Goal: Find specific fact: Find specific fact

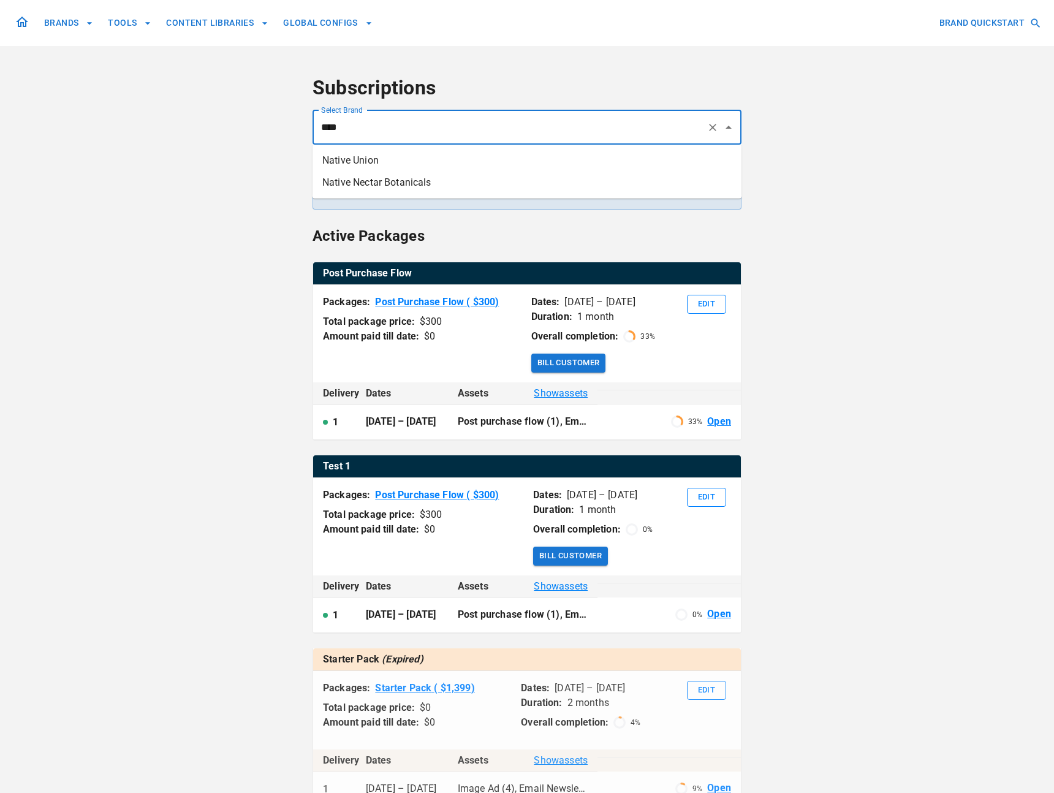
click at [386, 161] on li "Native Union" at bounding box center [527, 161] width 429 height 22
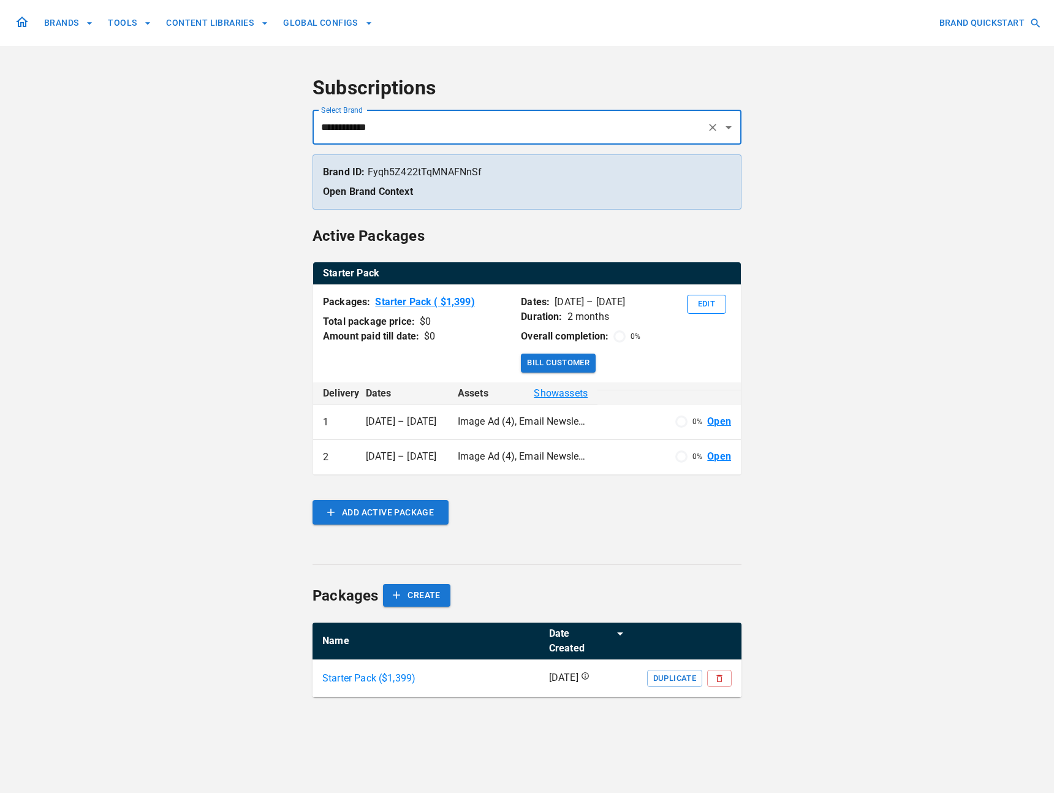
type input "**********"
click at [78, 19] on button "BRANDS" at bounding box center [68, 23] width 59 height 23
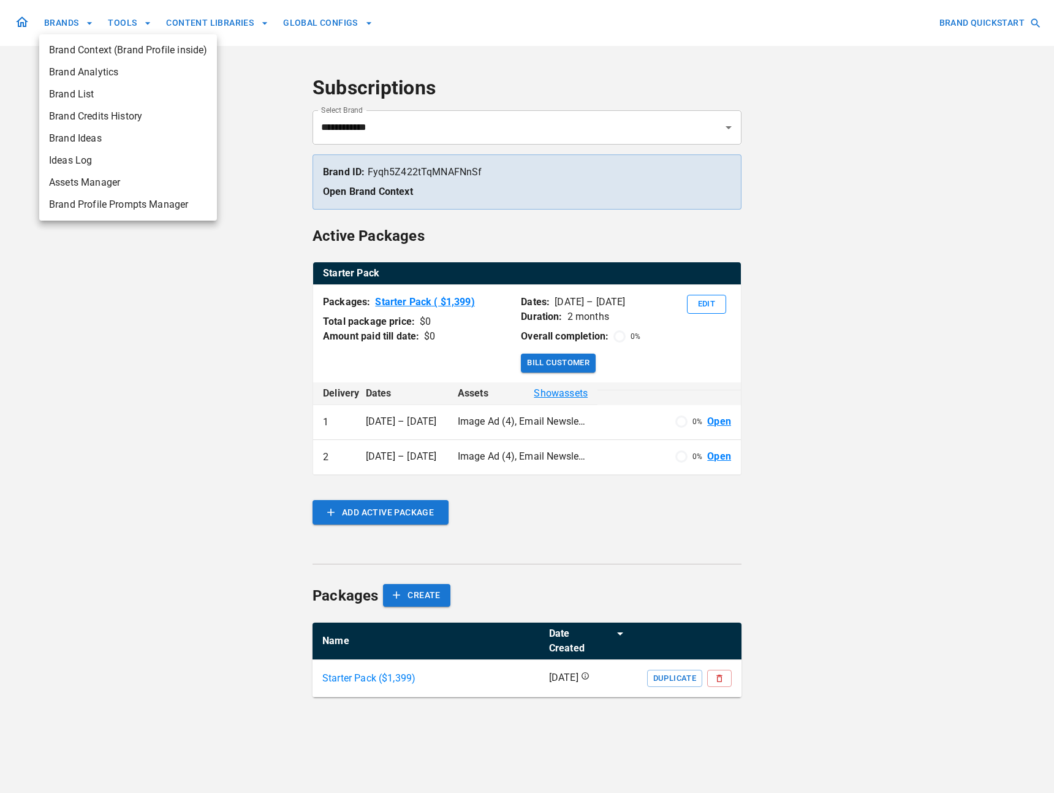
click at [23, 20] on div at bounding box center [527, 396] width 1054 height 793
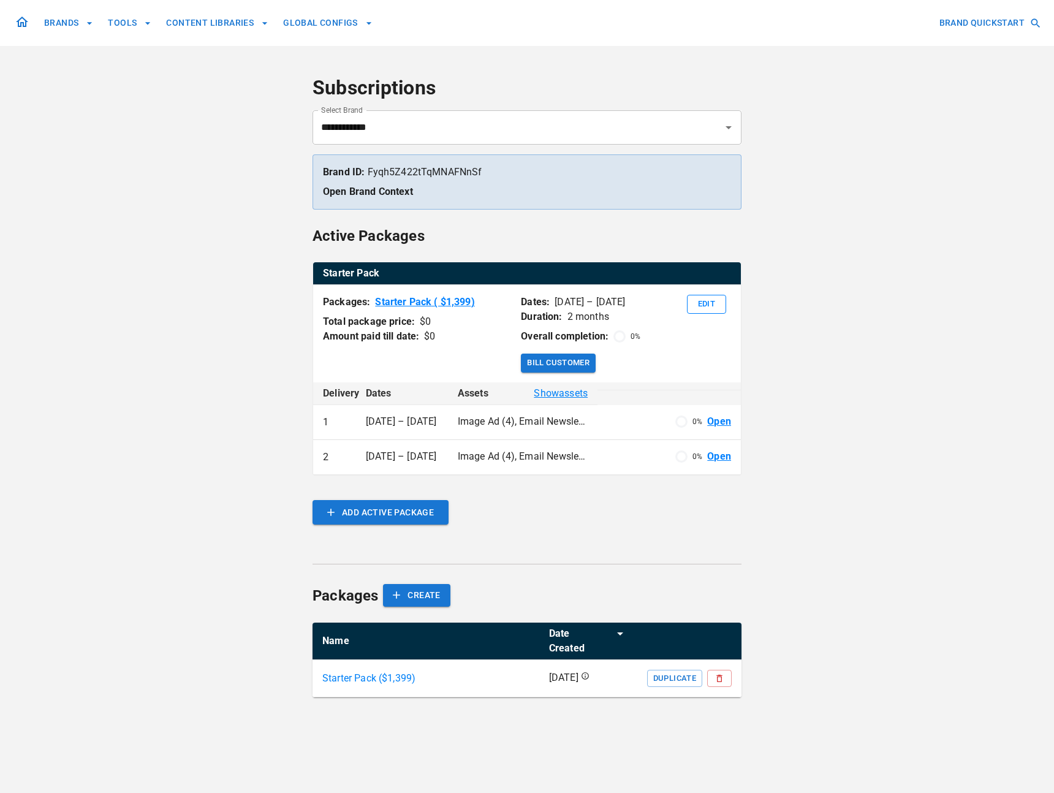
click at [20, 21] on icon at bounding box center [22, 22] width 15 height 15
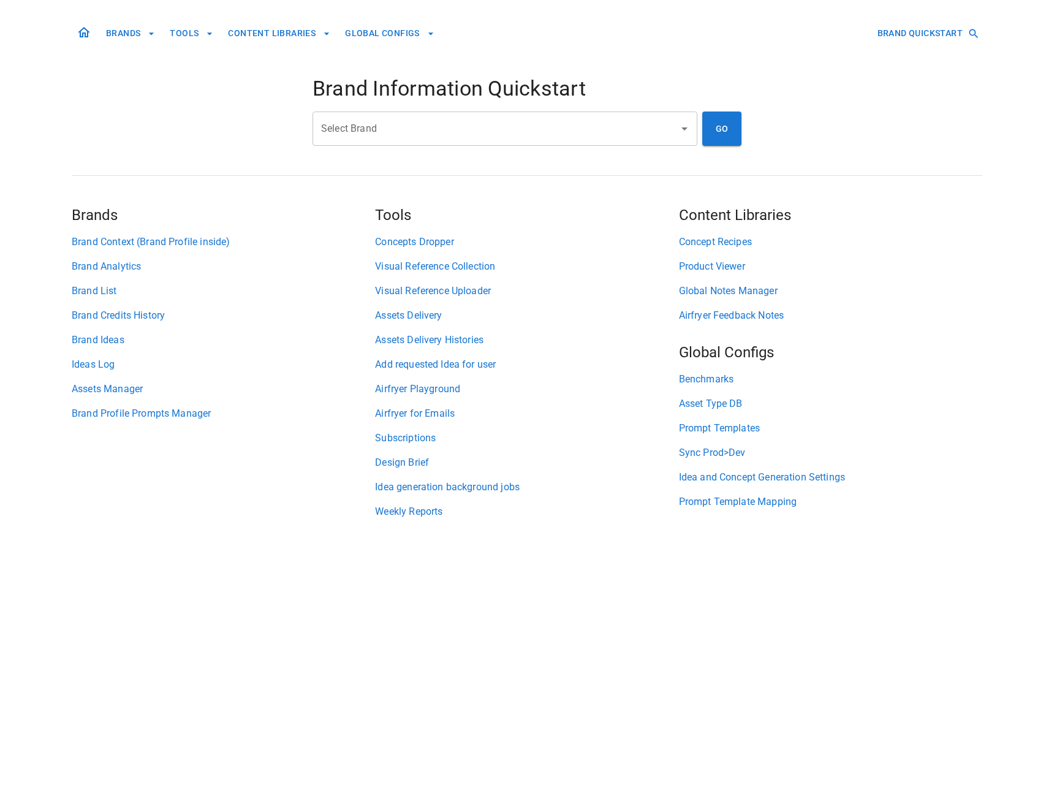
click at [542, 136] on input "Select Brand" at bounding box center [495, 128] width 355 height 23
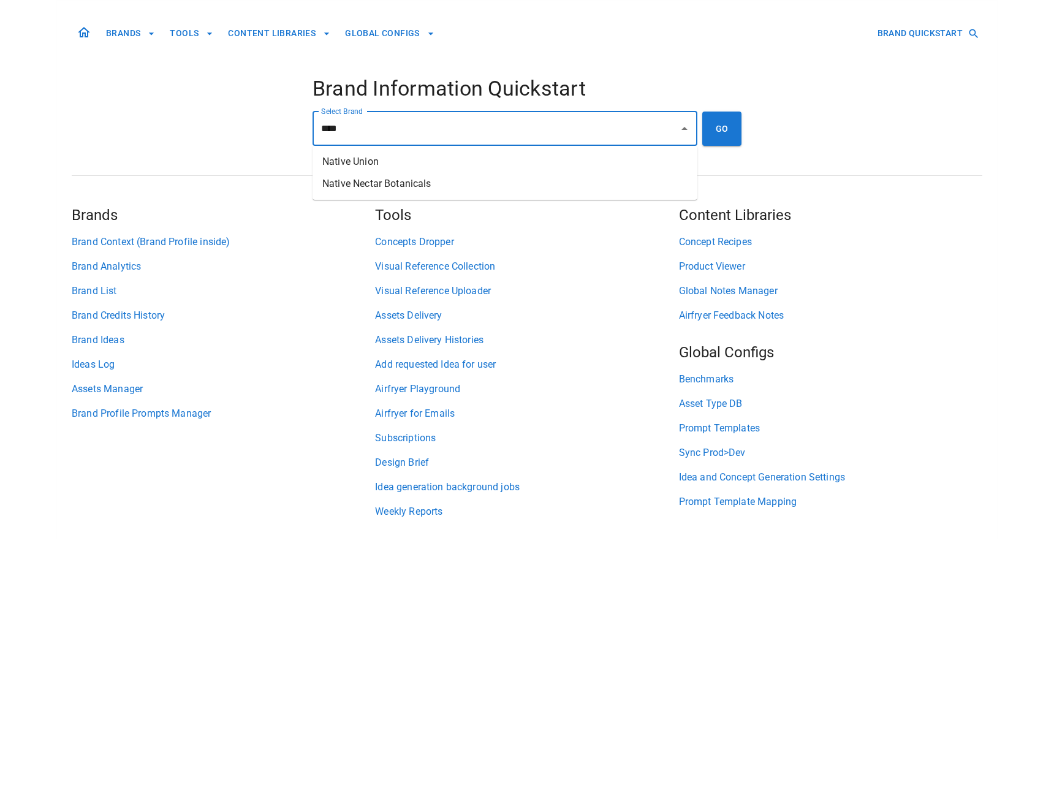
click at [516, 158] on li "Native Union" at bounding box center [505, 162] width 385 height 22
type input "**********"
click at [720, 143] on button "GO" at bounding box center [721, 129] width 39 height 34
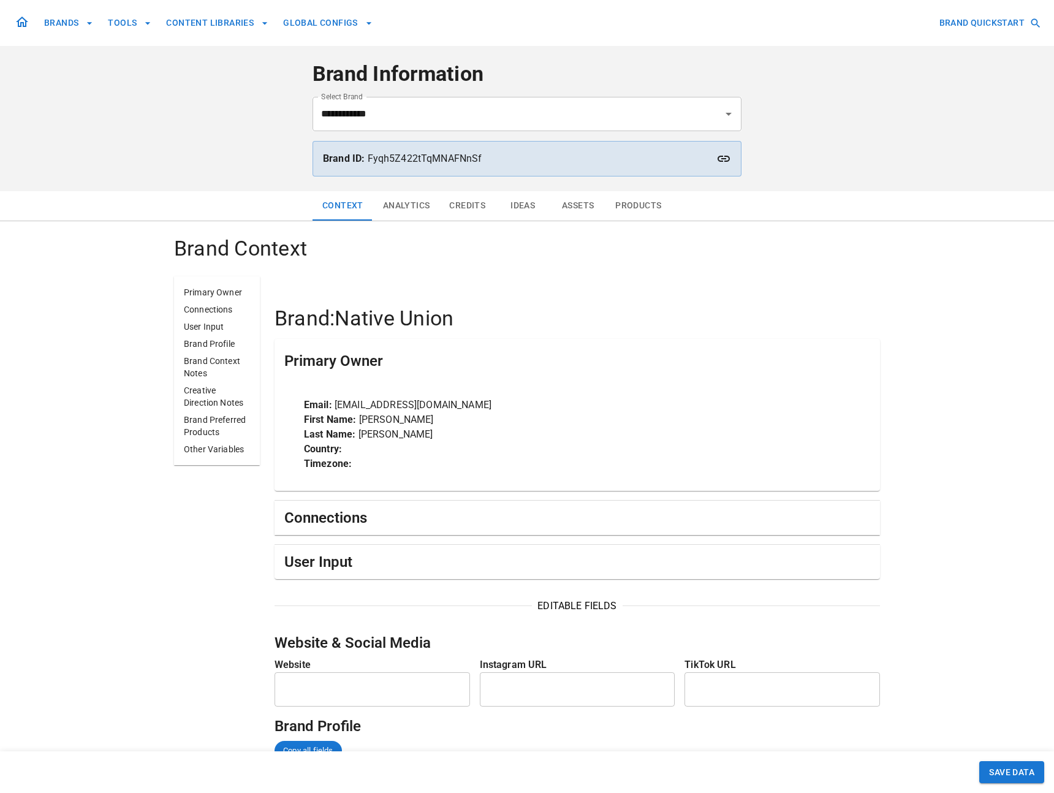
click at [419, 158] on p "Brand ID: Fyqh5Z422tTqMNAFNnSf" at bounding box center [527, 158] width 408 height 15
copy p "Brand ID: Fyqh5Z422tTqMNAFNnSf"
click at [413, 158] on p "Brand ID: Fyqh5Z422tTqMNAFNnSf" at bounding box center [527, 158] width 408 height 15
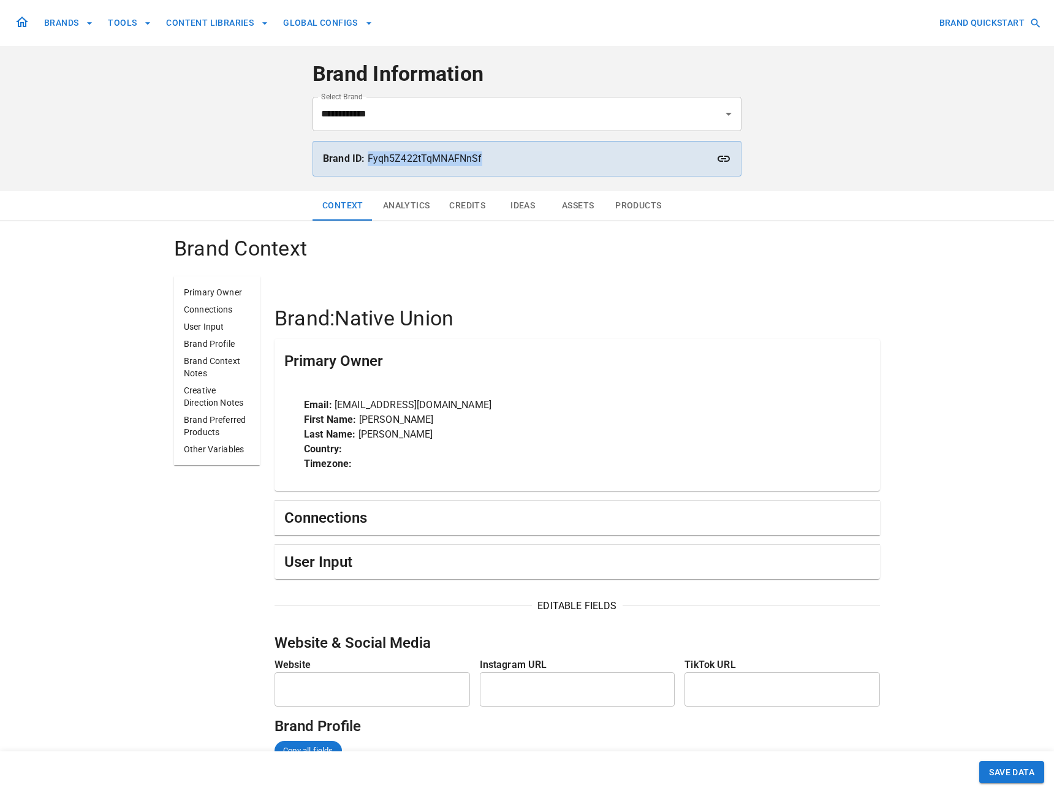
click at [413, 158] on p "Brand ID: Fyqh5Z422tTqMNAFNnSf" at bounding box center [527, 158] width 408 height 15
click at [728, 159] on icon at bounding box center [724, 158] width 15 height 15
